Goal: Task Accomplishment & Management: Complete application form

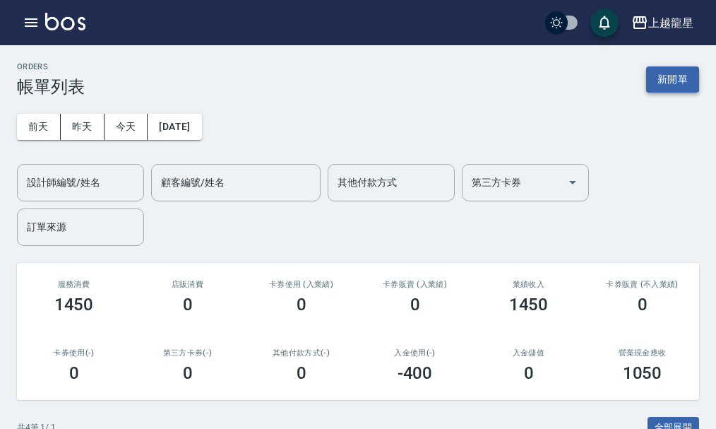
drag, startPoint x: 655, startPoint y: 94, endPoint x: 671, endPoint y: 87, distance: 17.1
click at [665, 90] on div "ORDERS 帳單列表 新開單" at bounding box center [358, 79] width 682 height 35
click at [672, 85] on button "新開單" at bounding box center [672, 79] width 53 height 26
click at [674, 72] on button "新開單" at bounding box center [672, 79] width 53 height 26
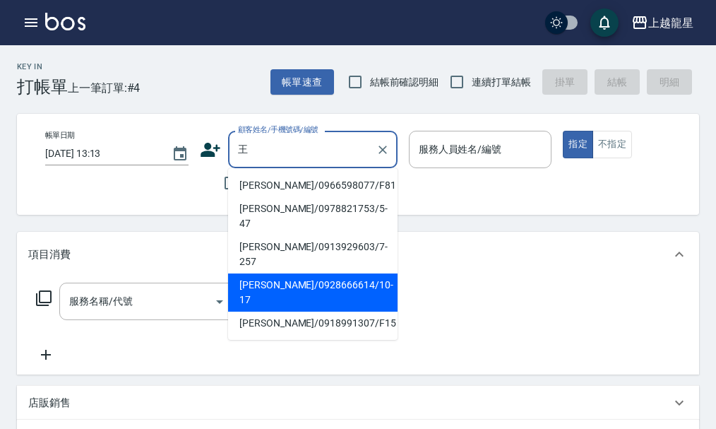
click at [327, 273] on li "[PERSON_NAME]/0928666614/10-17" at bounding box center [313, 292] width 170 height 38
type input "[PERSON_NAME]/0928666614/10-17"
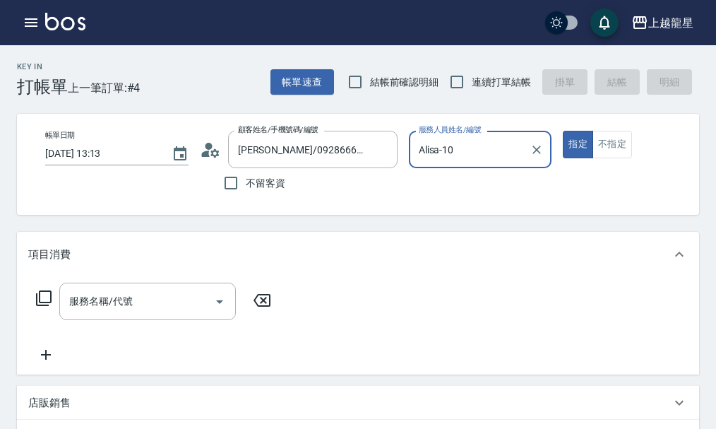
type input "Alisa-10"
click at [138, 320] on div "服務名稱/代號" at bounding box center [147, 301] width 177 height 37
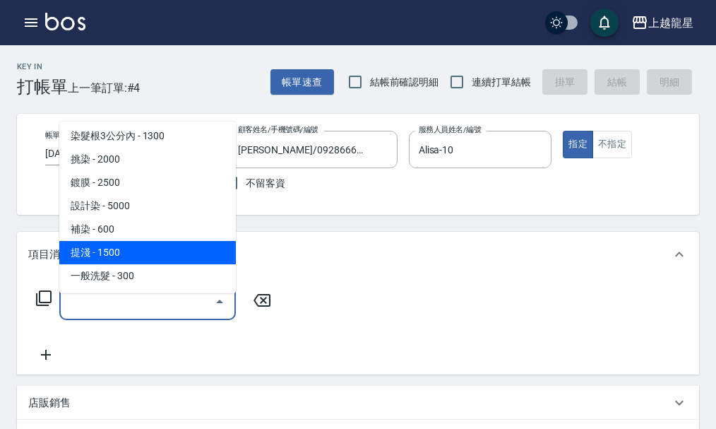
scroll to position [494, 0]
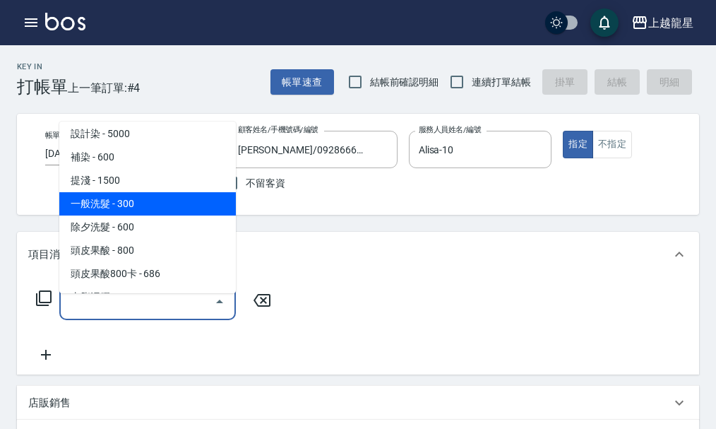
click at [155, 209] on span "一般洗髮 - 300" at bounding box center [147, 203] width 177 height 23
type input "一般洗髮(500)"
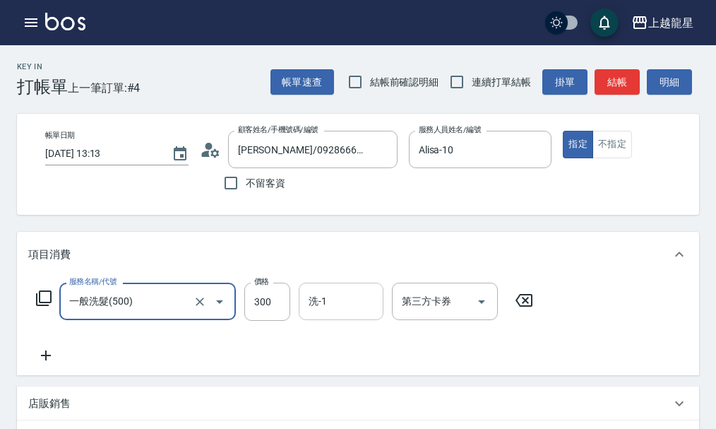
click at [370, 294] on div "洗-1" at bounding box center [341, 301] width 85 height 37
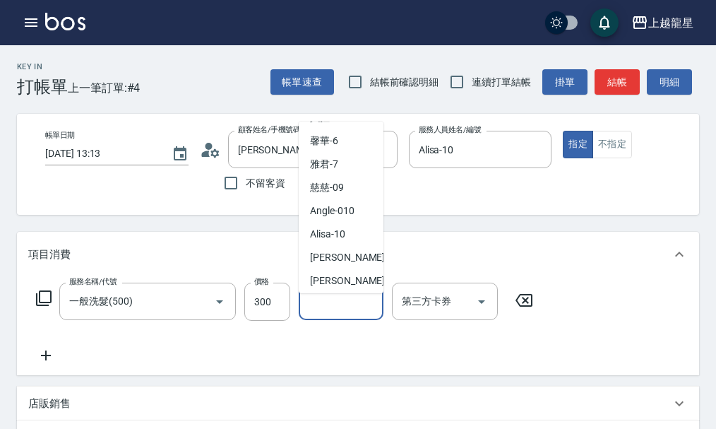
scroll to position [212, 0]
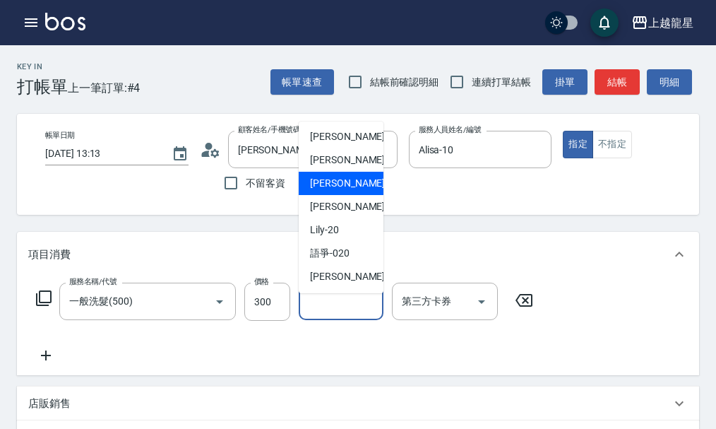
click at [333, 184] on span "義潔 -16" at bounding box center [354, 183] width 89 height 15
type input "義潔-16"
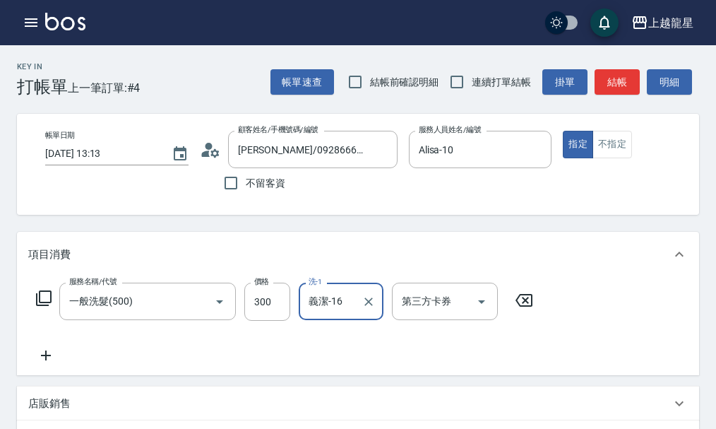
click at [46, 364] on icon at bounding box center [45, 355] width 35 height 17
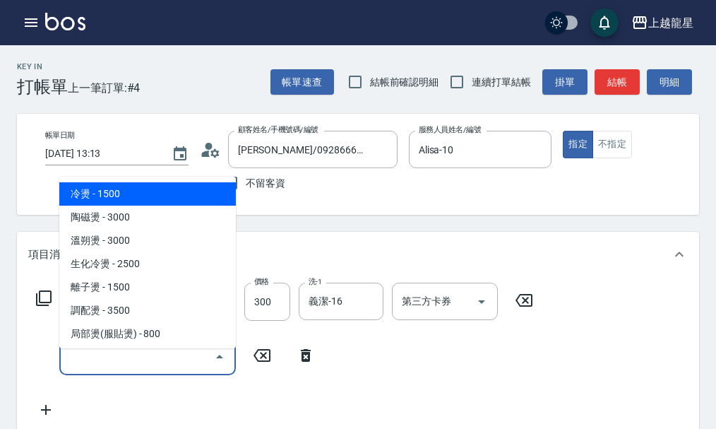
click at [87, 362] on input "服務名稱/代號" at bounding box center [137, 356] width 143 height 25
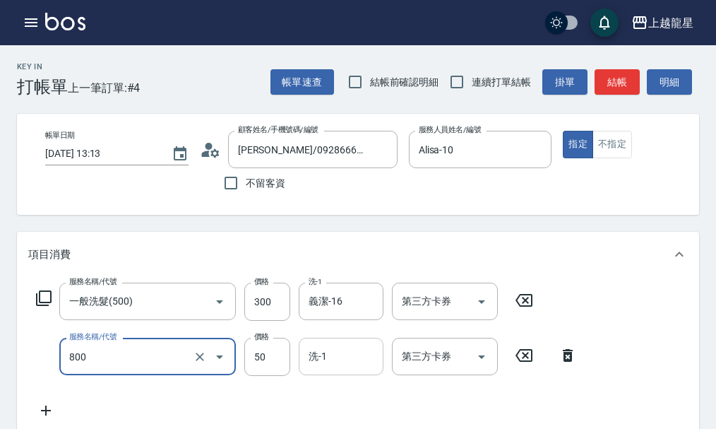
type input "快速修護(800)"
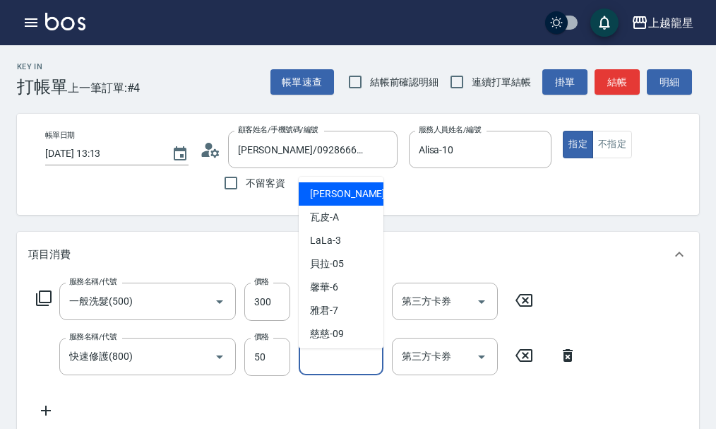
click at [339, 366] on input "洗-1" at bounding box center [341, 356] width 72 height 25
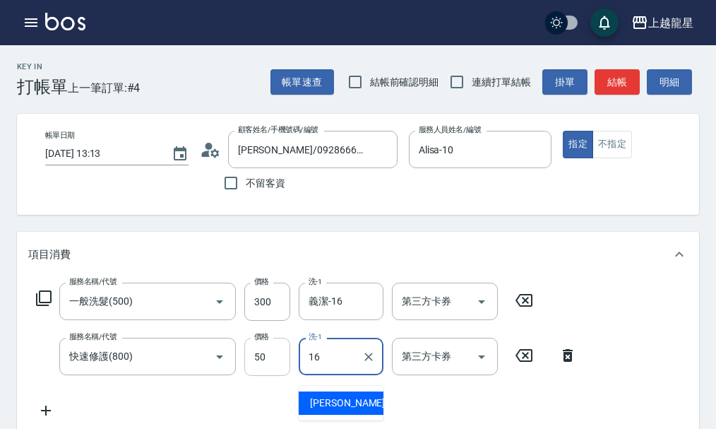
type input "義潔-16"
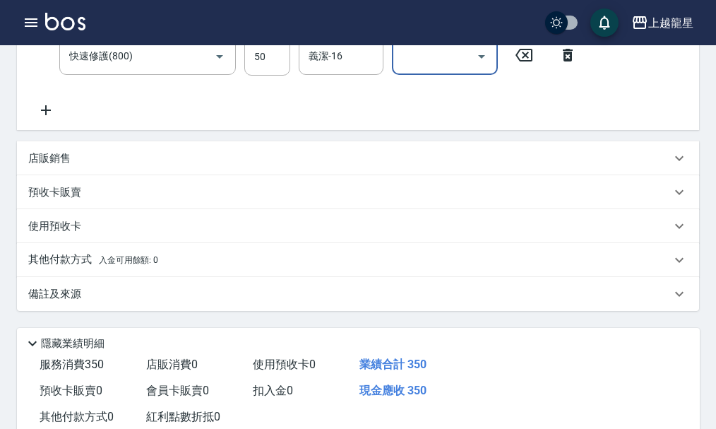
scroll to position [424, 0]
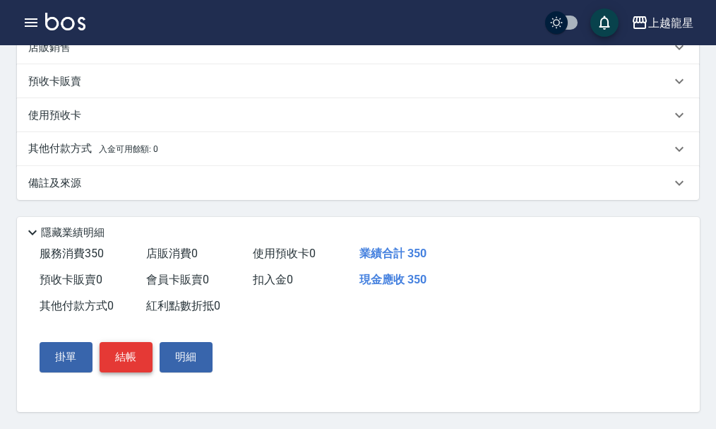
click at [129, 360] on button "結帳" at bounding box center [126, 357] width 53 height 30
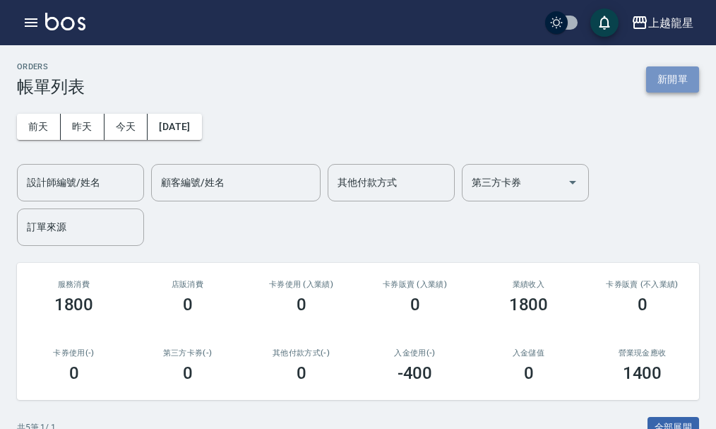
click at [687, 75] on button "新開單" at bounding box center [672, 79] width 53 height 26
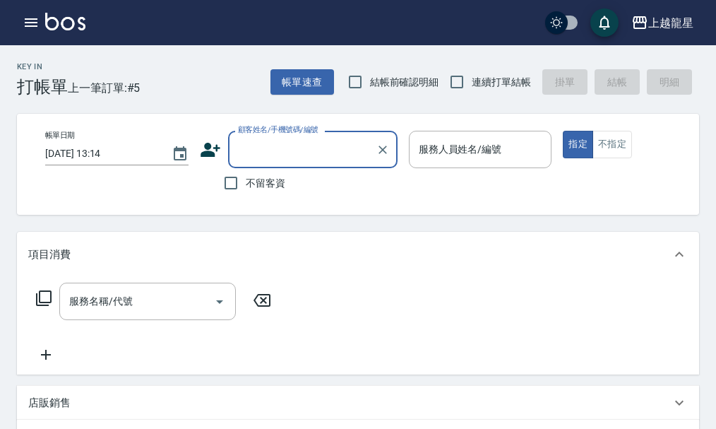
type input "ㄗ"
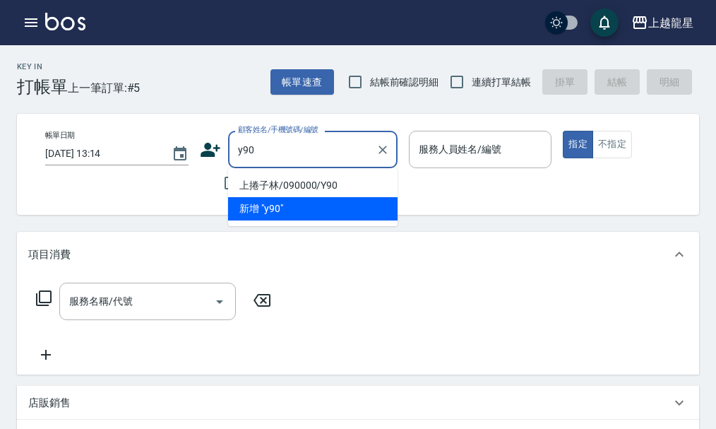
click at [302, 174] on li "上捲子林/090000/Y90" at bounding box center [313, 185] width 170 height 23
type input "上捲子林/090000/Y90"
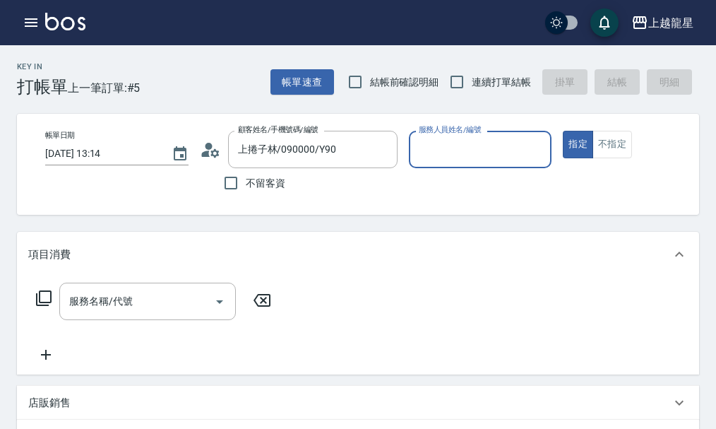
type input "淑雲-25"
click at [76, 314] on input "服務名稱/代號" at bounding box center [137, 301] width 143 height 25
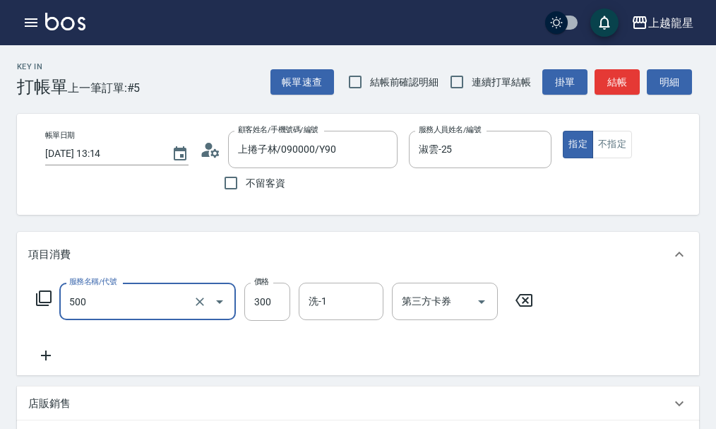
type input "一般洗髮(500)"
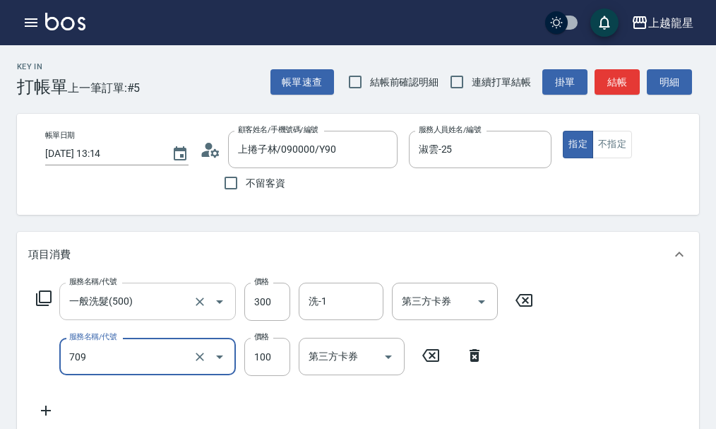
type input "電棒.夾直(709)"
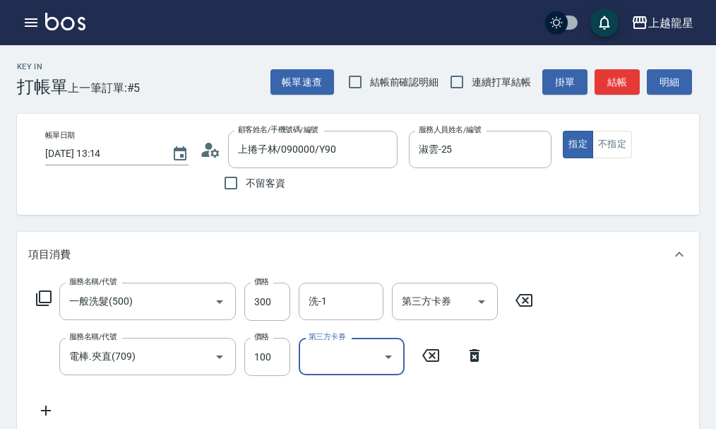
click at [43, 306] on icon at bounding box center [43, 298] width 17 height 17
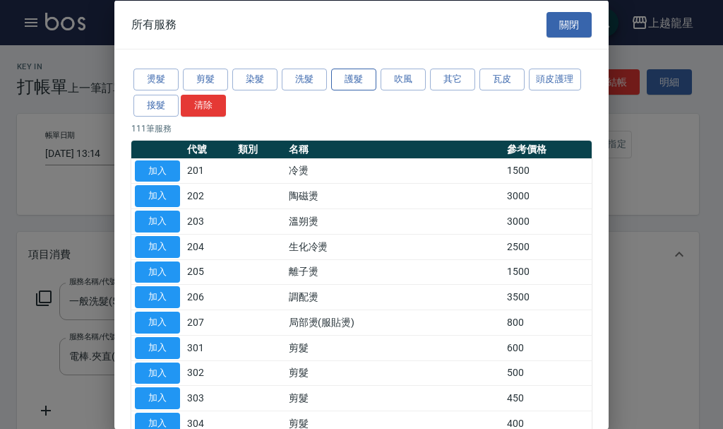
click at [344, 84] on button "護髮" at bounding box center [353, 80] width 45 height 22
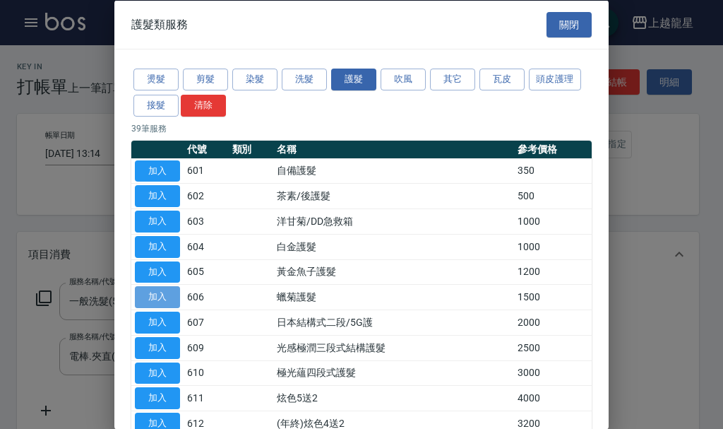
click at [172, 293] on button "加入" at bounding box center [157, 297] width 45 height 22
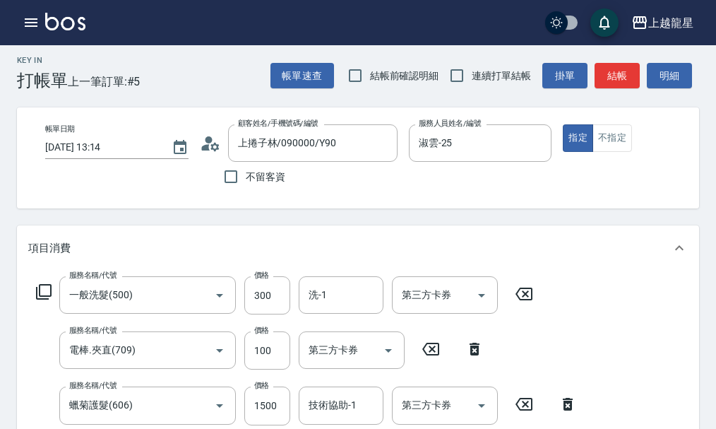
scroll to position [148, 0]
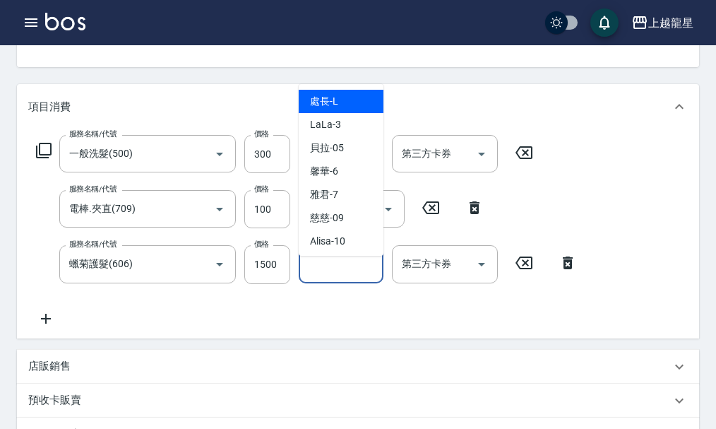
click at [338, 276] on input "技術協助-1" at bounding box center [341, 263] width 72 height 25
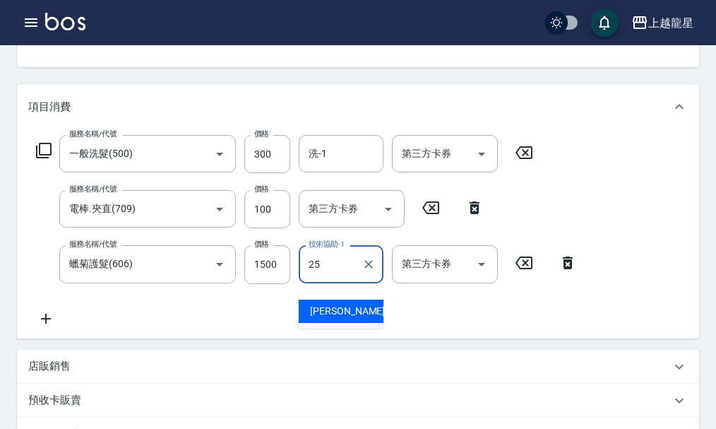
type input "淑雲-25"
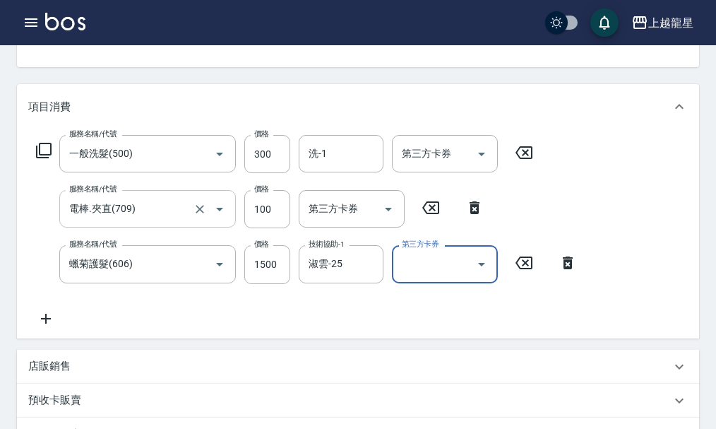
click at [141, 221] on input "電棒.夾直(709)" at bounding box center [128, 208] width 124 height 25
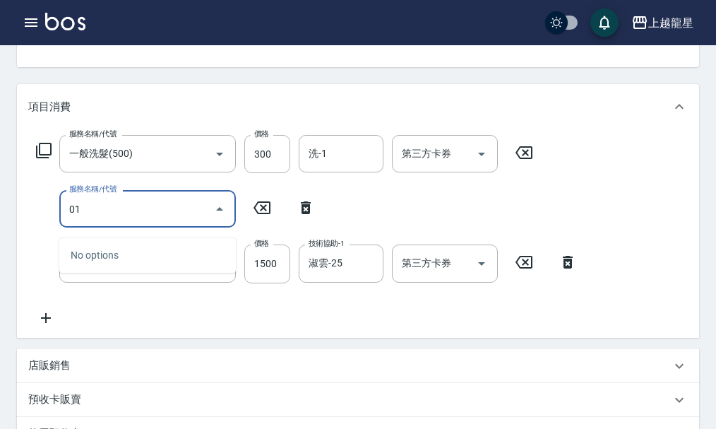
type input "0"
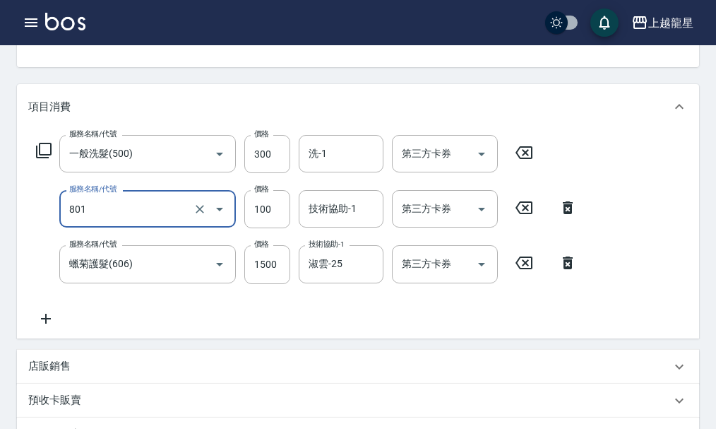
type input "上捲子(801)"
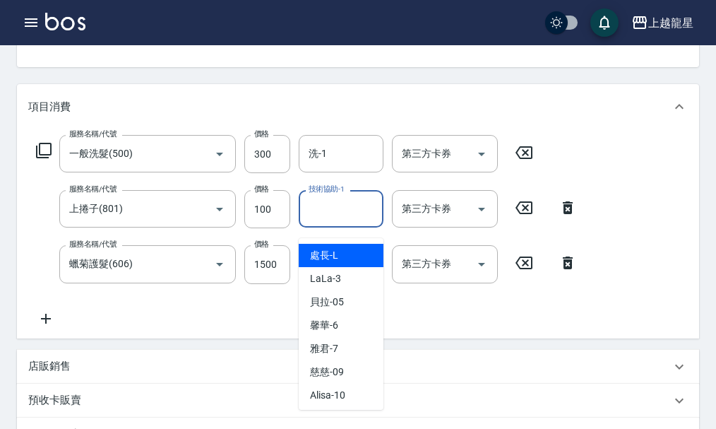
click at [335, 215] on input "技術協助-1" at bounding box center [341, 208] width 72 height 25
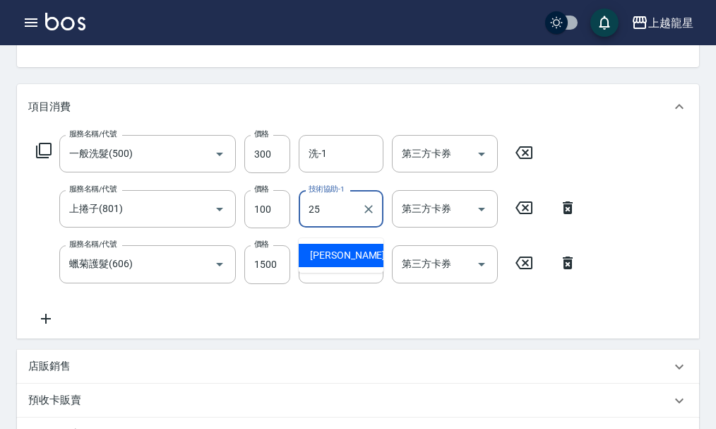
type input "淑雲-25"
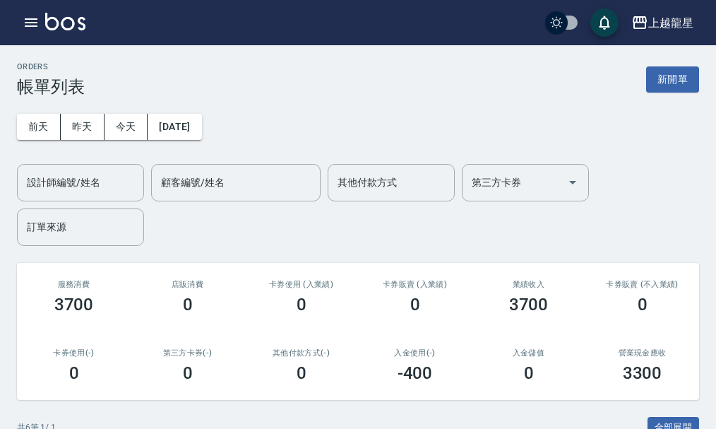
click at [70, 24] on img at bounding box center [65, 22] width 40 height 18
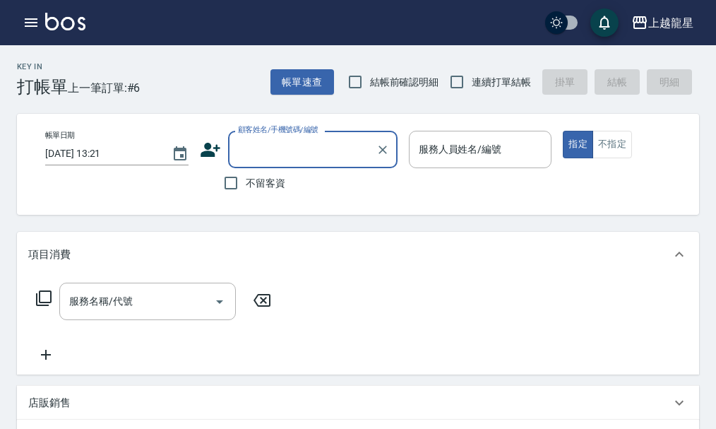
click at [297, 155] on input "顧客姓名/手機號碼/編號" at bounding box center [302, 149] width 136 height 25
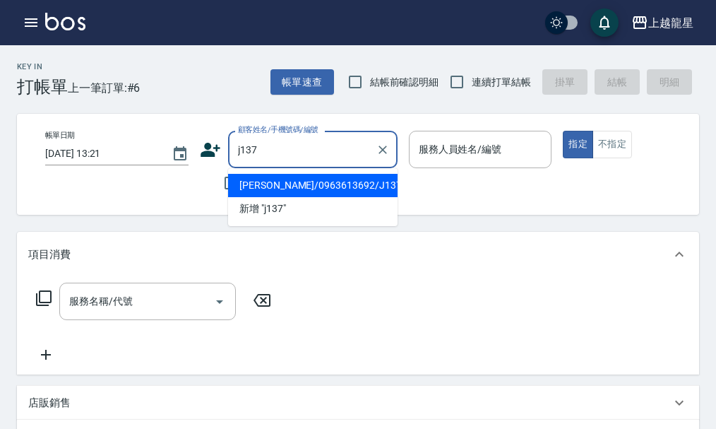
click at [341, 188] on li "[PERSON_NAME]/0963613692/J137" at bounding box center [313, 185] width 170 height 23
type input "[PERSON_NAME]/0963613692/J137"
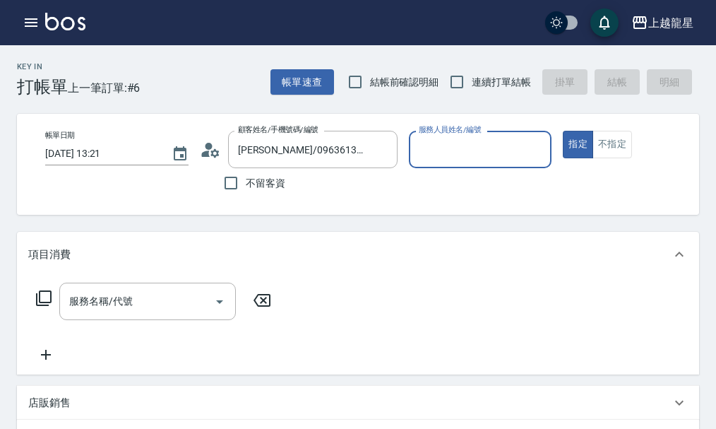
type input "Alisa-10"
click at [534, 147] on icon "Clear" at bounding box center [537, 150] width 8 height 8
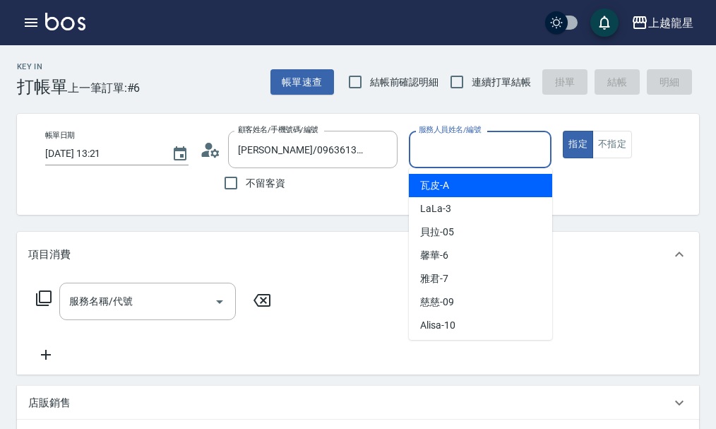
click at [515, 153] on input "服務人員姓名/編號" at bounding box center [480, 149] width 131 height 25
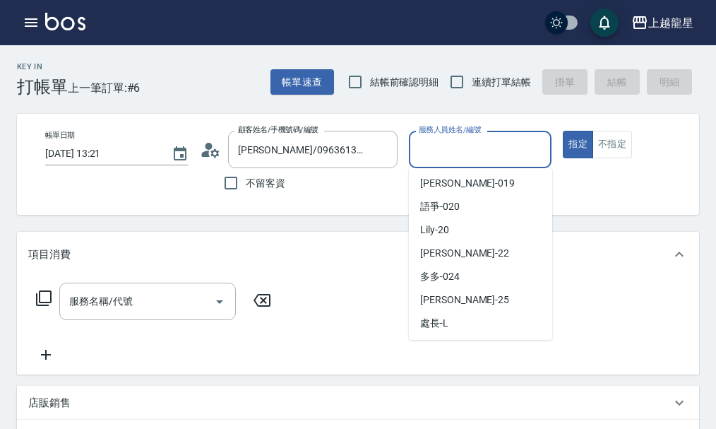
scroll to position [283, 0]
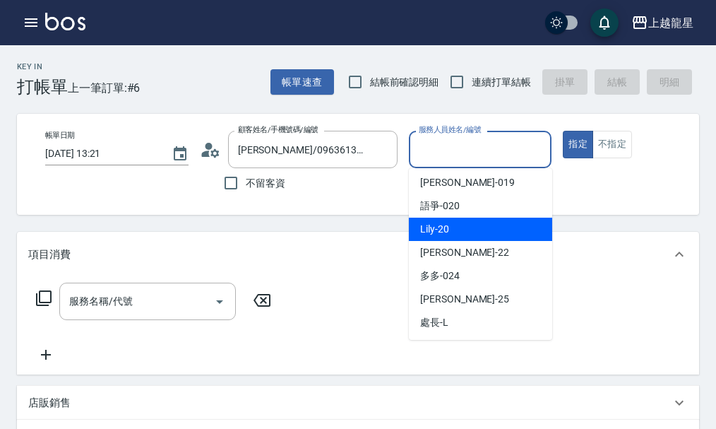
click at [444, 232] on span "Lily -20" at bounding box center [434, 229] width 29 height 15
type input "Lily-20"
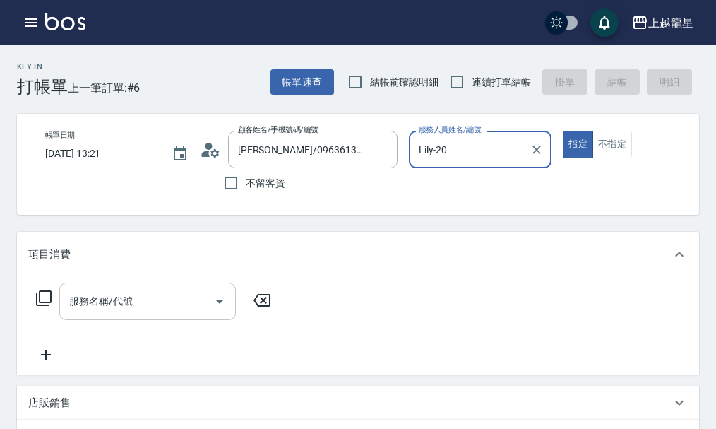
click at [157, 320] on div "服務名稱/代號" at bounding box center [147, 301] width 177 height 37
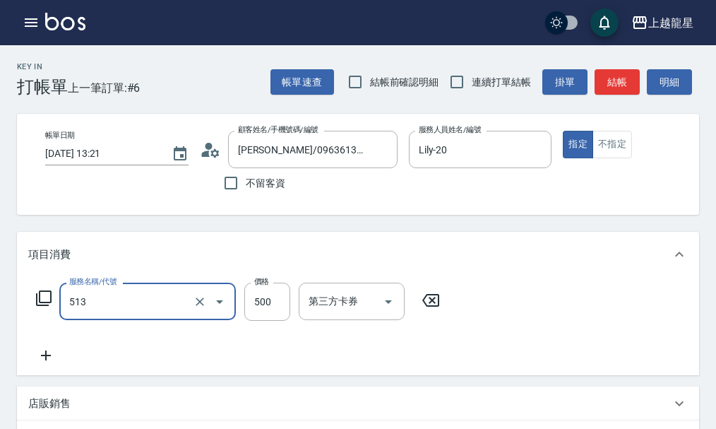
type input "SPA健康洗(513)"
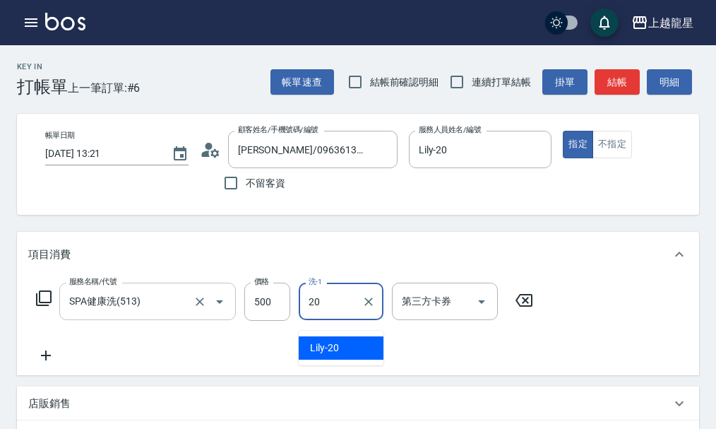
type input "Lily-20"
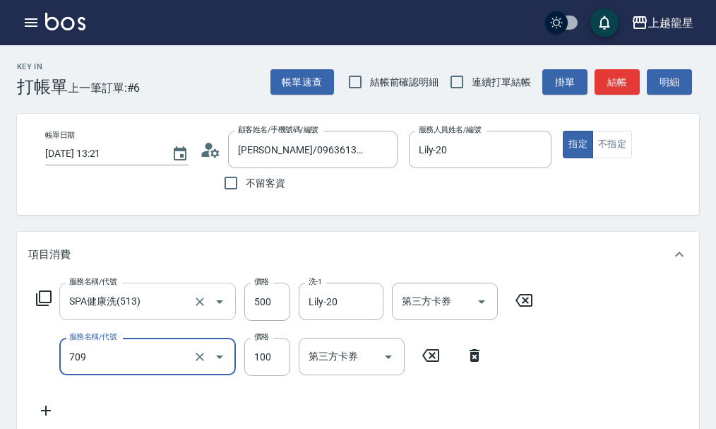
type input "電棒.夾直(709)"
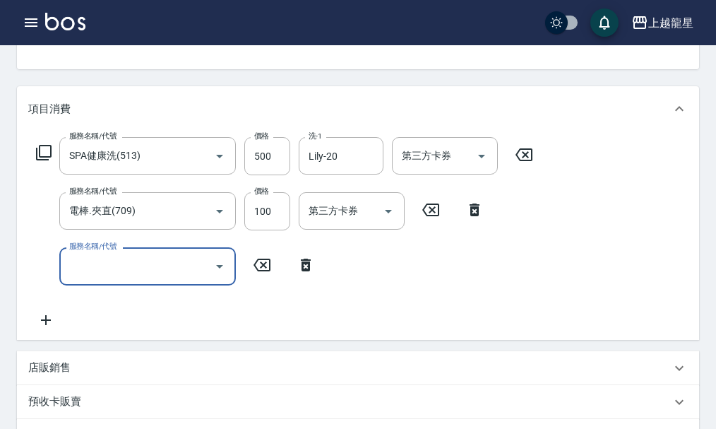
scroll to position [430, 0]
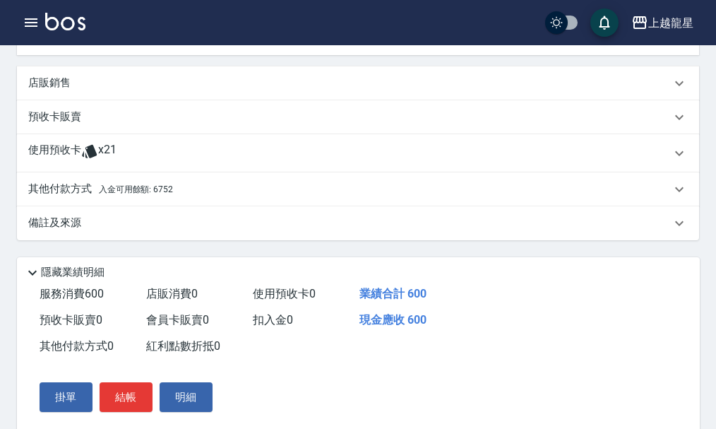
click at [166, 206] on div "其他付款方式 入金可用餘額: 6752" at bounding box center [358, 189] width 682 height 34
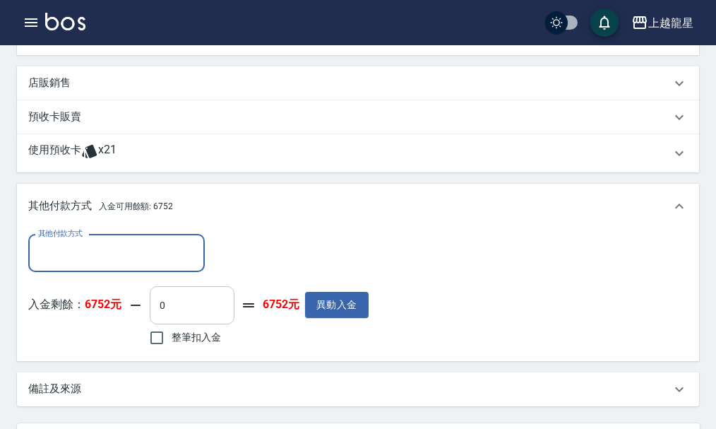
scroll to position [0, 0]
click at [154, 347] on input "整筆扣入金" at bounding box center [157, 338] width 30 height 30
checkbox input "true"
type input "600"
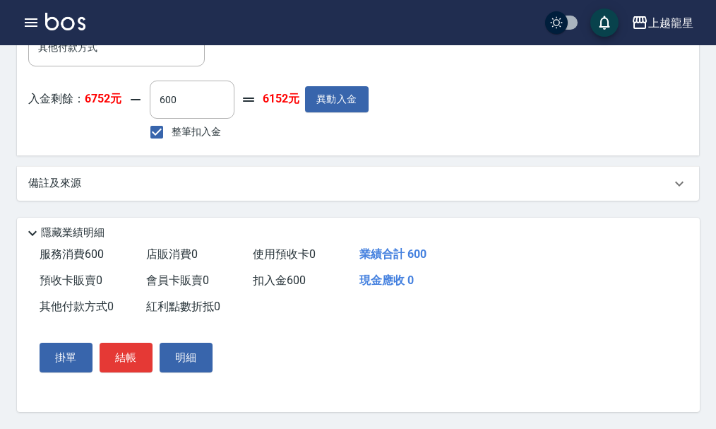
scroll to position [653, 0]
click at [133, 353] on button "結帳" at bounding box center [126, 358] width 53 height 30
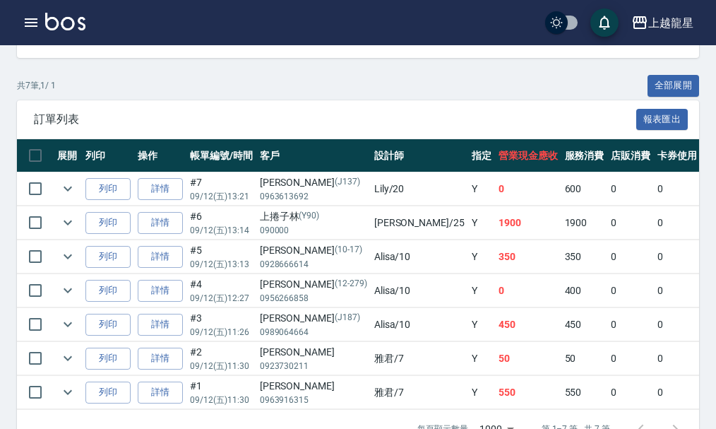
scroll to position [353, 0]
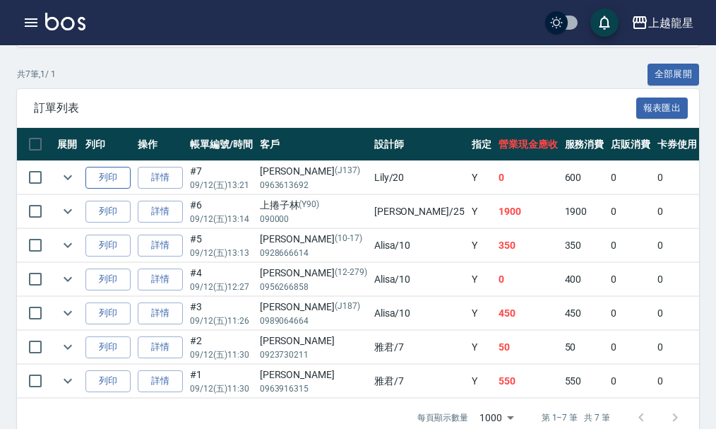
click at [105, 182] on button "列印" at bounding box center [107, 178] width 45 height 22
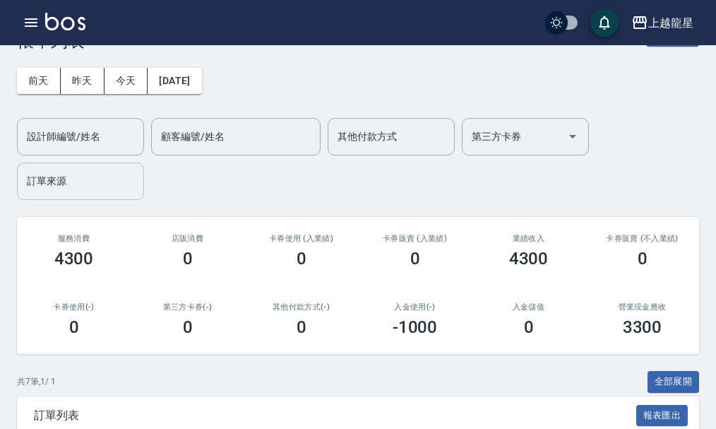
scroll to position [0, 0]
